Goal: Task Accomplishment & Management: Manage account settings

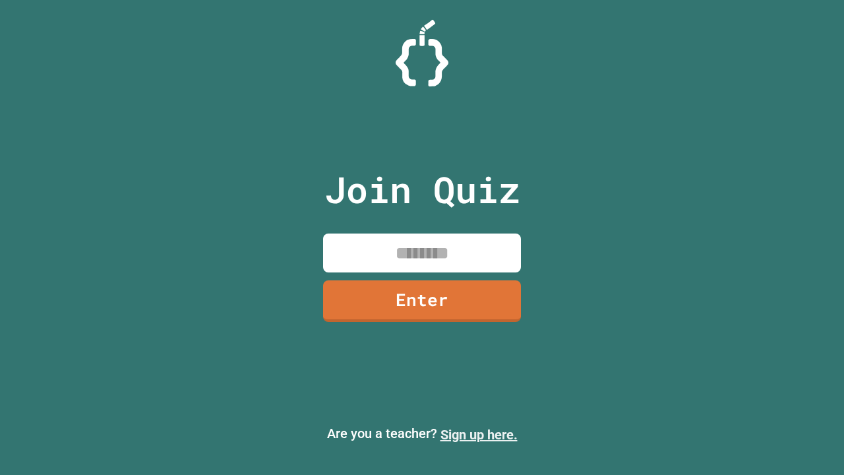
click at [479, 435] on link "Sign up here." at bounding box center [479, 435] width 77 height 16
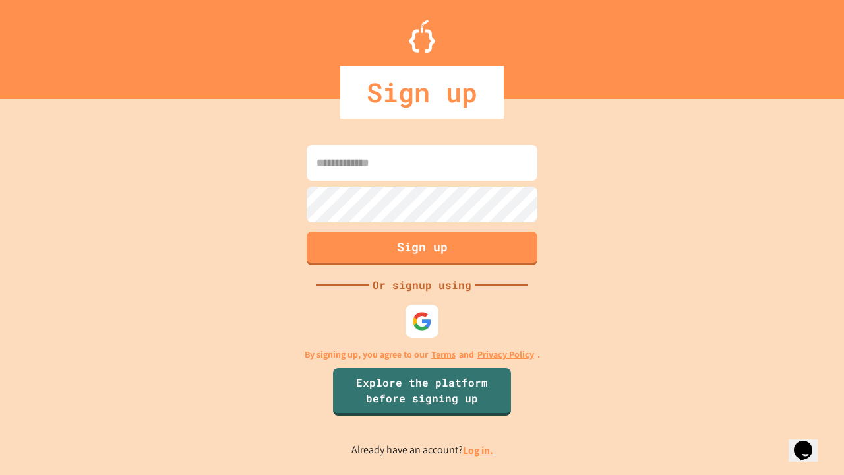
click at [479, 450] on link "Log in." at bounding box center [478, 450] width 30 height 14
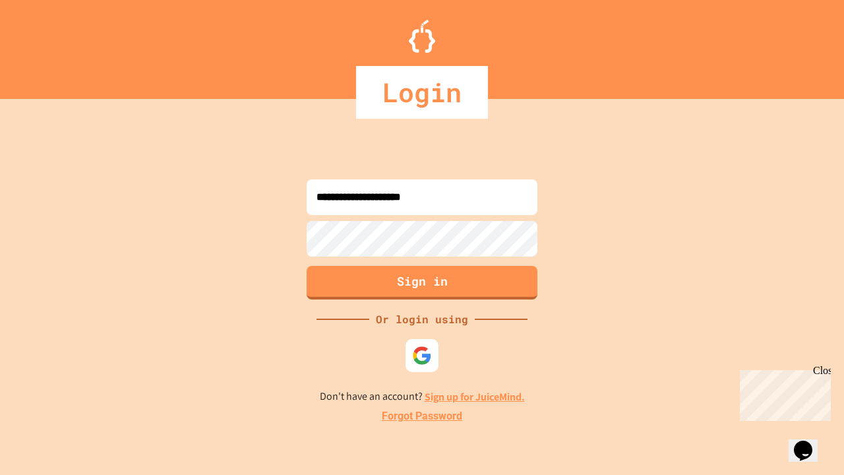
type input "**********"
